Goal: Information Seeking & Learning: Learn about a topic

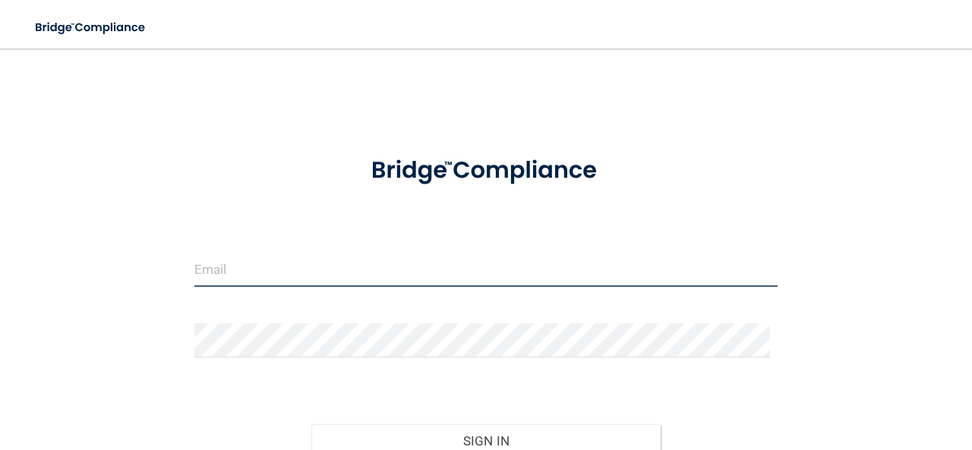
click at [210, 270] on input "email" at bounding box center [485, 270] width 583 height 34
type input "[EMAIL_ADDRESS][DOMAIN_NAME]"
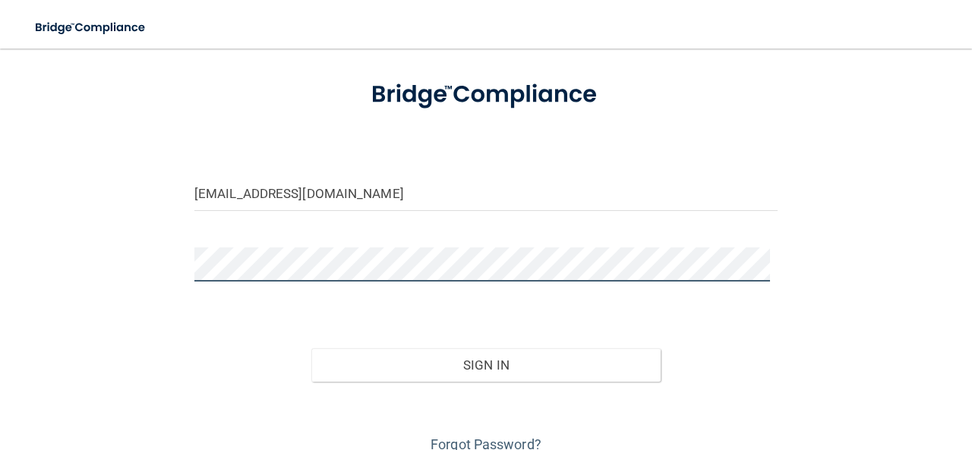
scroll to position [90, 0]
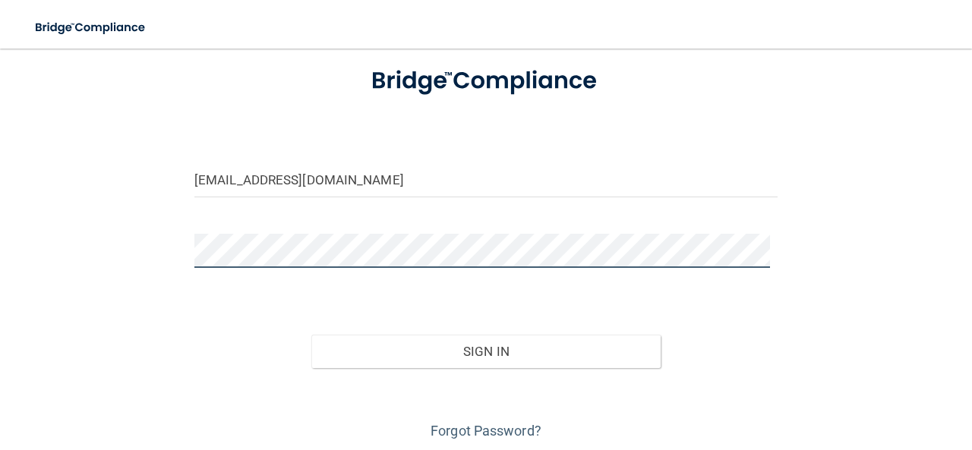
click at [311, 335] on button "Sign In" at bounding box center [486, 351] width 350 height 33
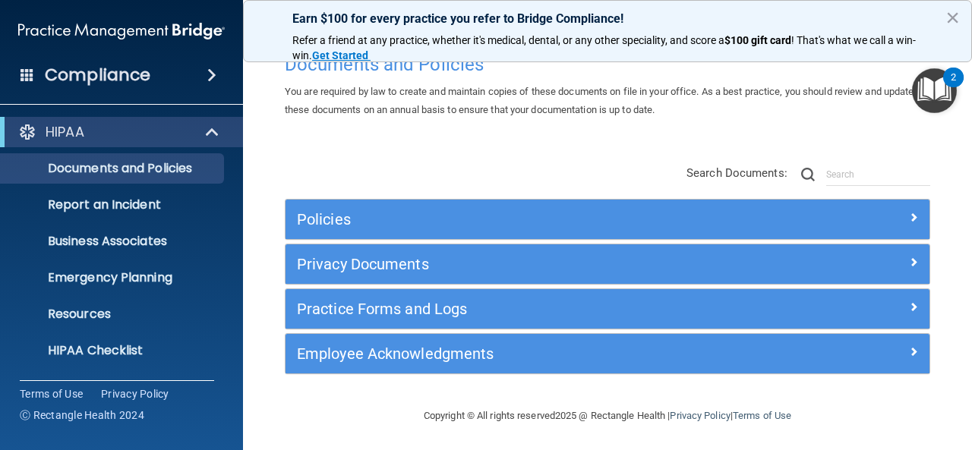
scroll to position [179, 0]
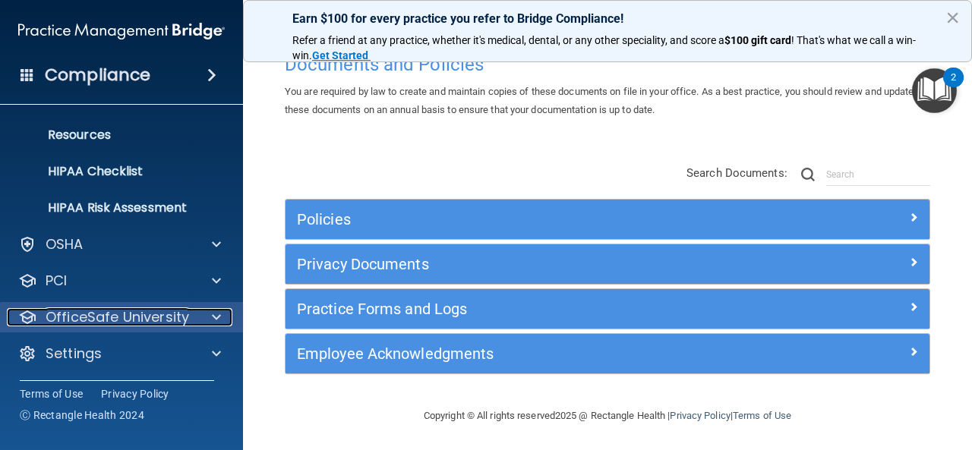
click at [186, 317] on p "OfficeSafe University" at bounding box center [118, 317] width 144 height 18
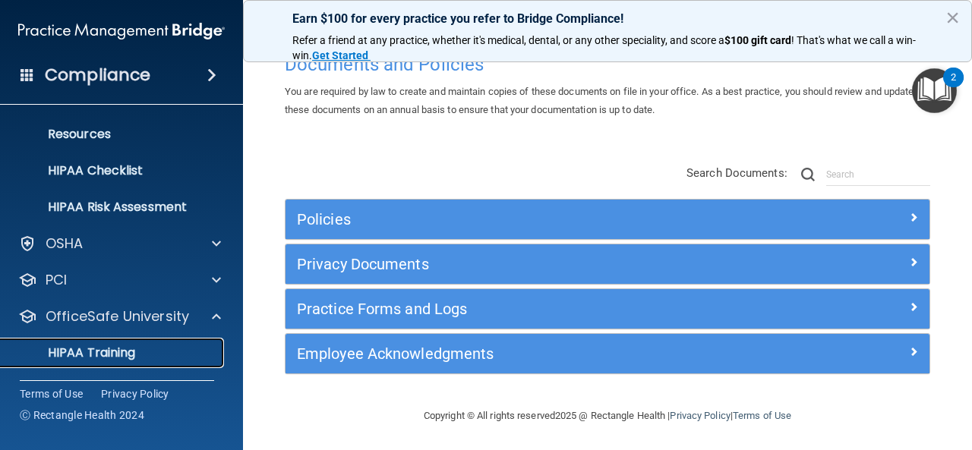
click at [104, 350] on p "HIPAA Training" at bounding box center [72, 352] width 125 height 15
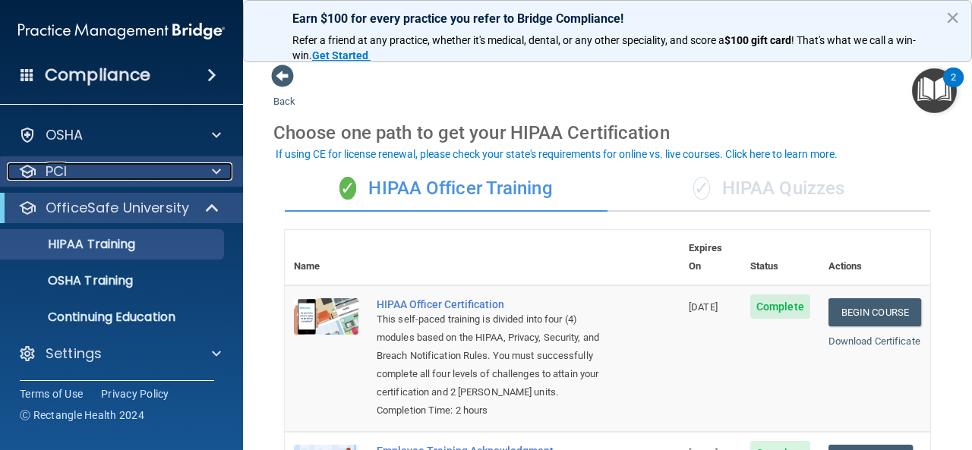
click at [99, 180] on div "PCI" at bounding box center [101, 171] width 188 height 18
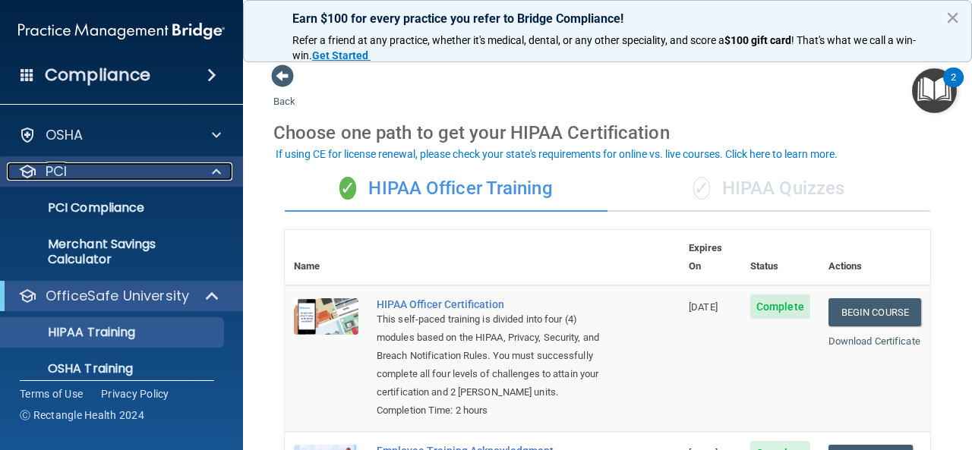
click at [214, 169] on span at bounding box center [216, 171] width 9 height 18
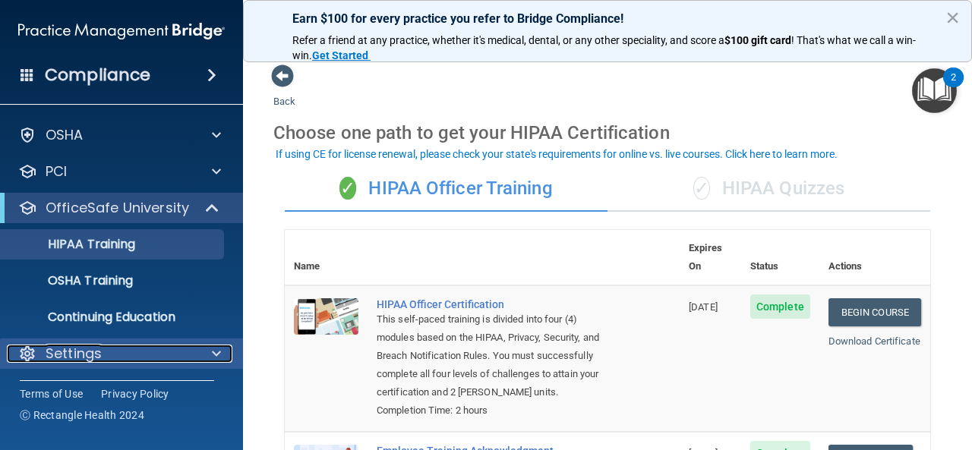
click at [153, 348] on div "Settings" at bounding box center [101, 354] width 188 height 18
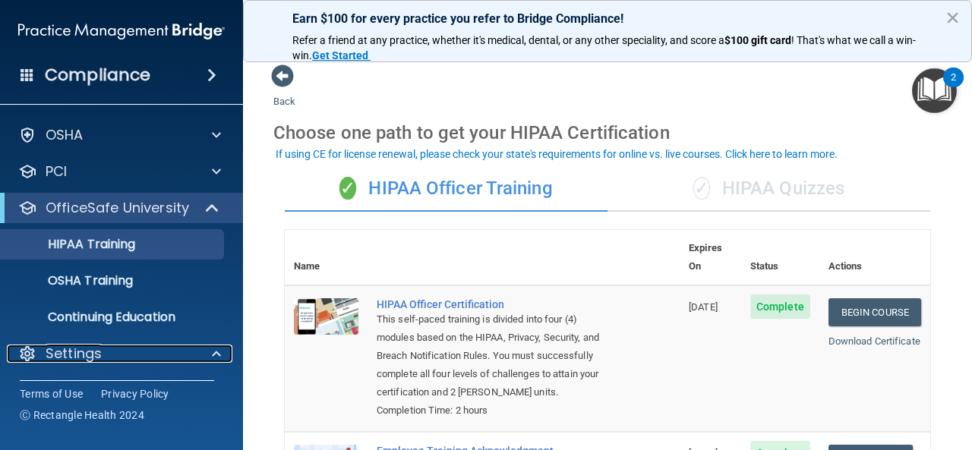
scroll to position [179, 0]
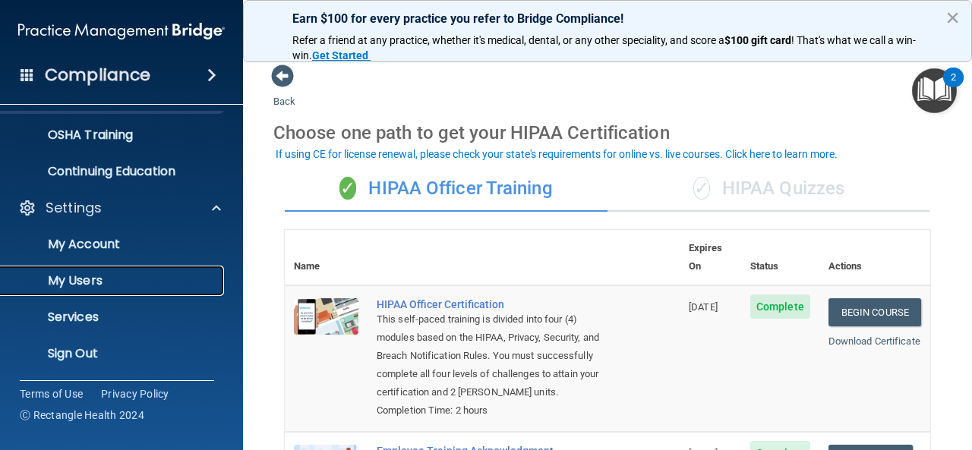
click at [82, 282] on p "My Users" at bounding box center [113, 280] width 207 height 15
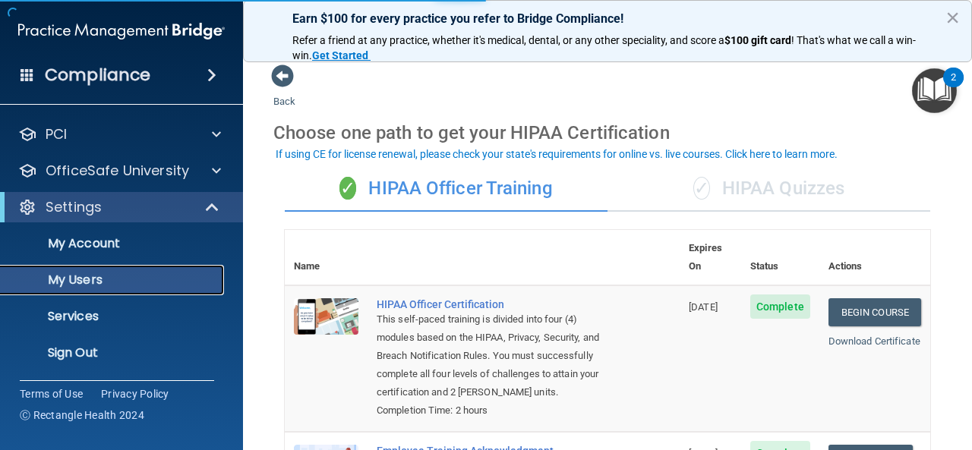
scroll to position [70, 0]
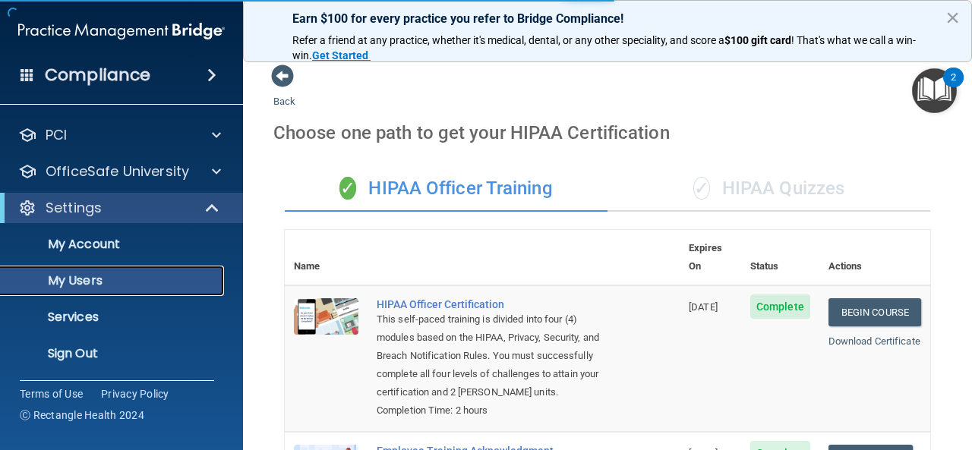
select select "20"
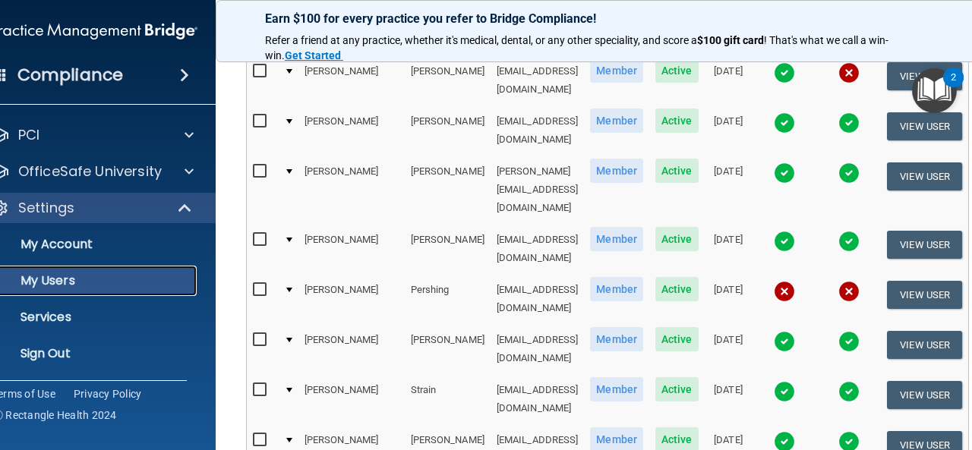
scroll to position [831, 0]
